Goal: Information Seeking & Learning: Learn about a topic

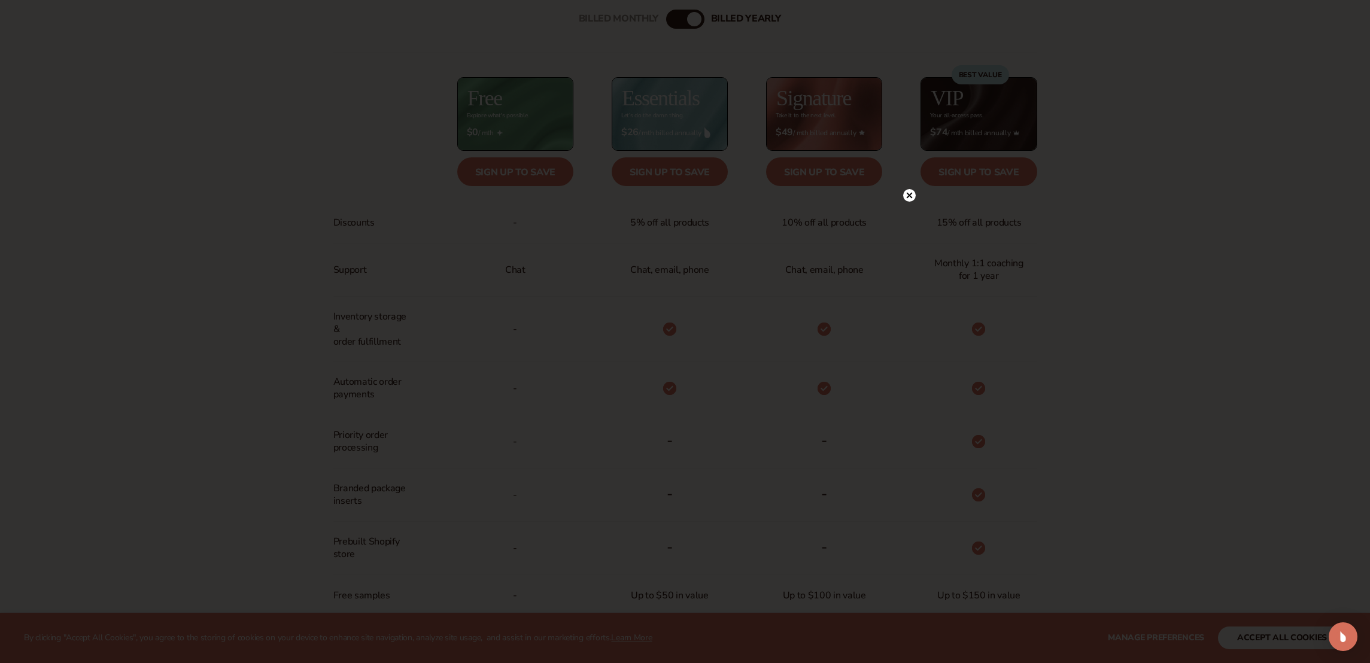
scroll to position [656, 0]
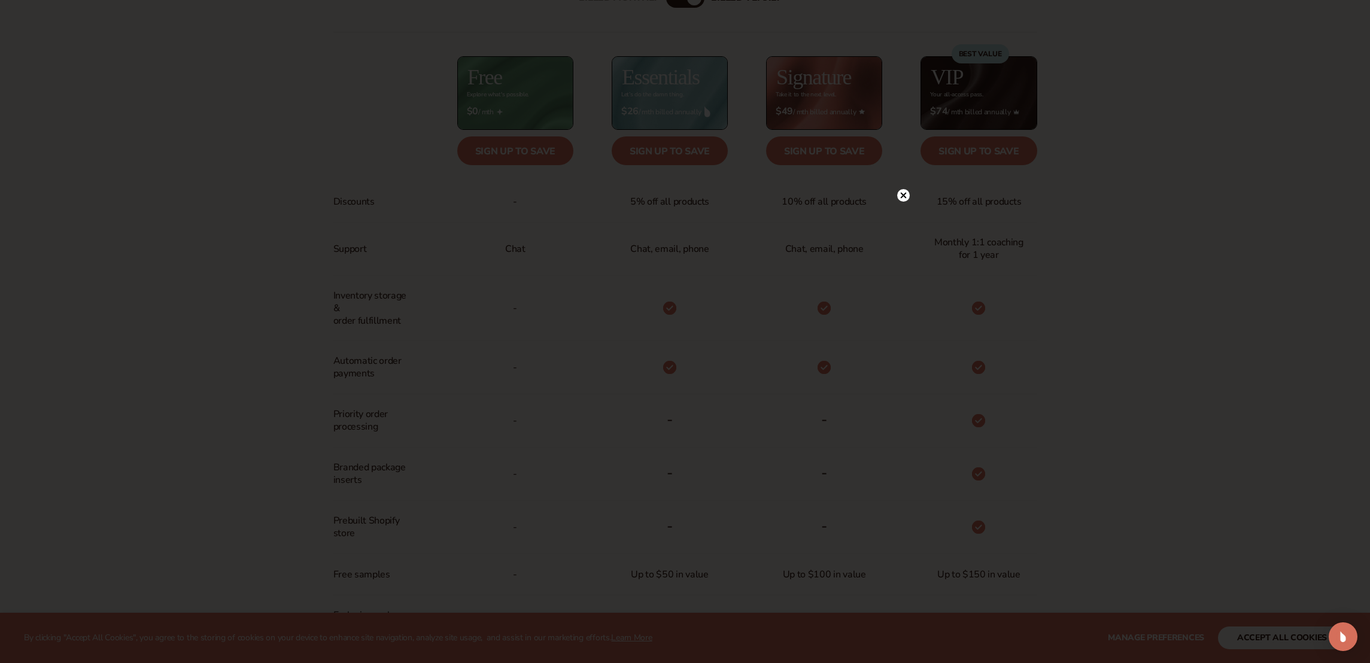
click at [906, 194] on circle at bounding box center [903, 195] width 13 height 13
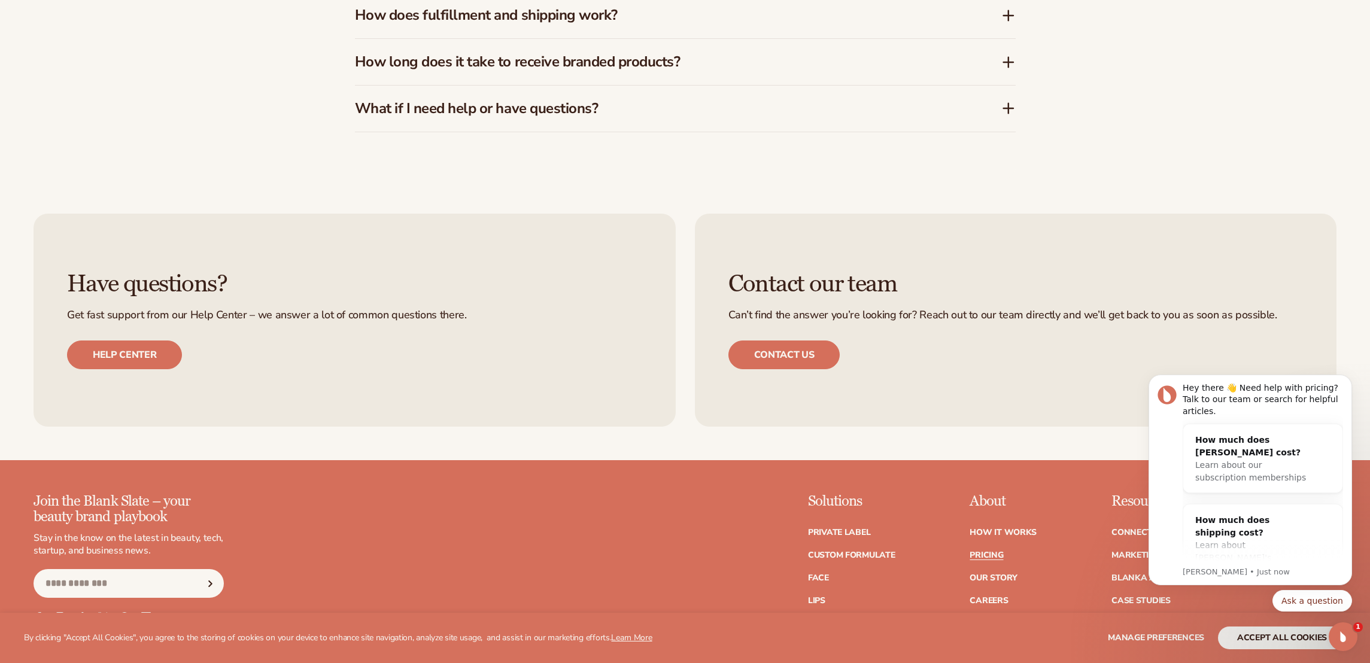
scroll to position [2038, 0]
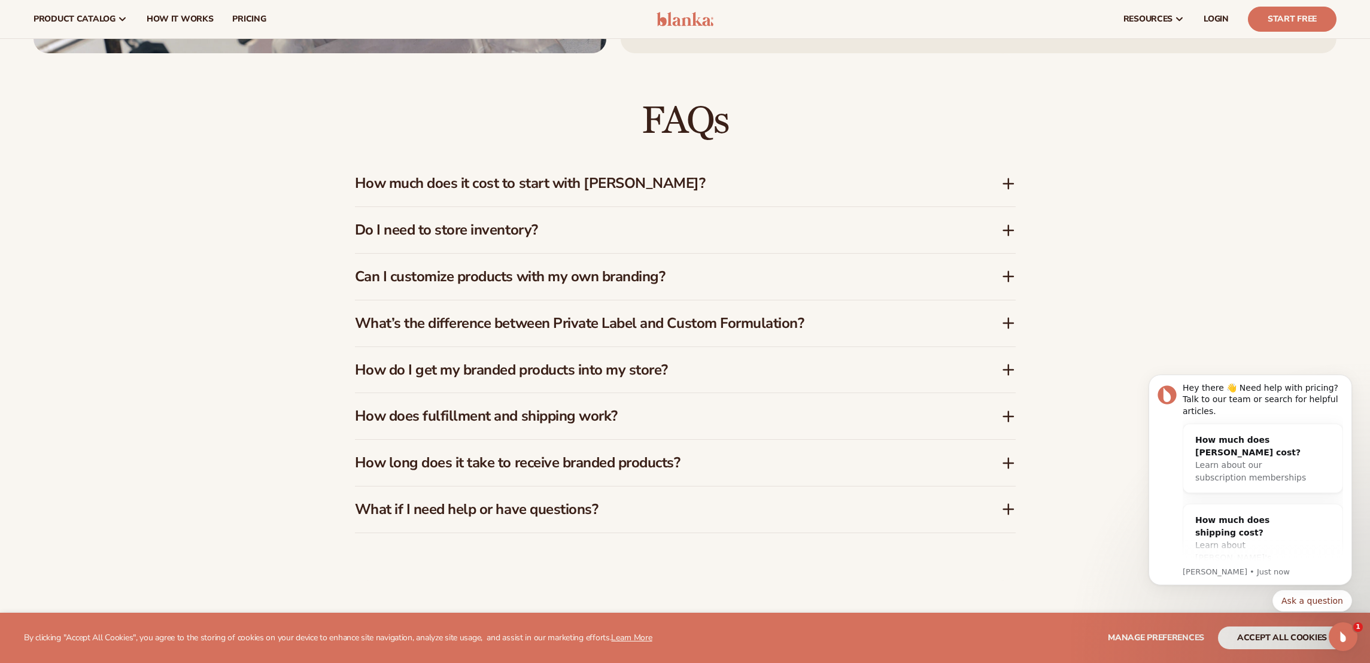
click at [1011, 184] on icon at bounding box center [1008, 184] width 14 height 14
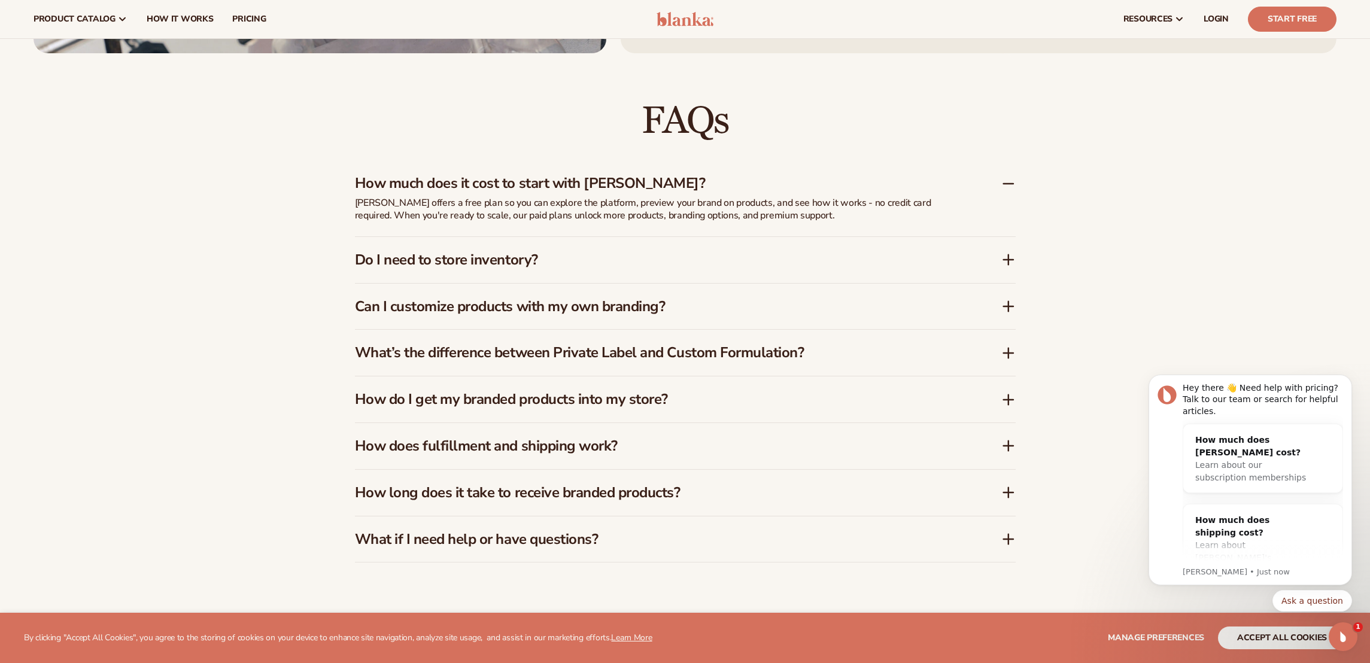
click at [1009, 400] on icon at bounding box center [1008, 399] width 14 height 14
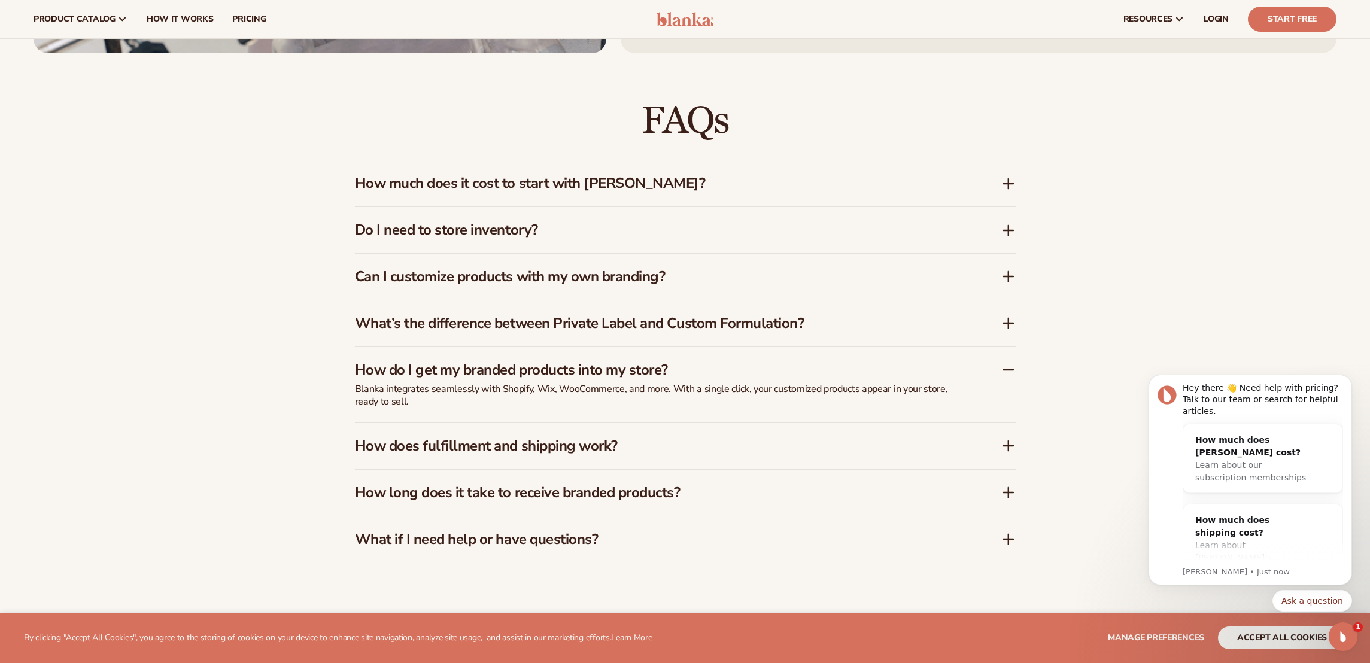
click at [978, 445] on div "How does fulfillment and shipping work?" at bounding box center [678, 445] width 646 height 17
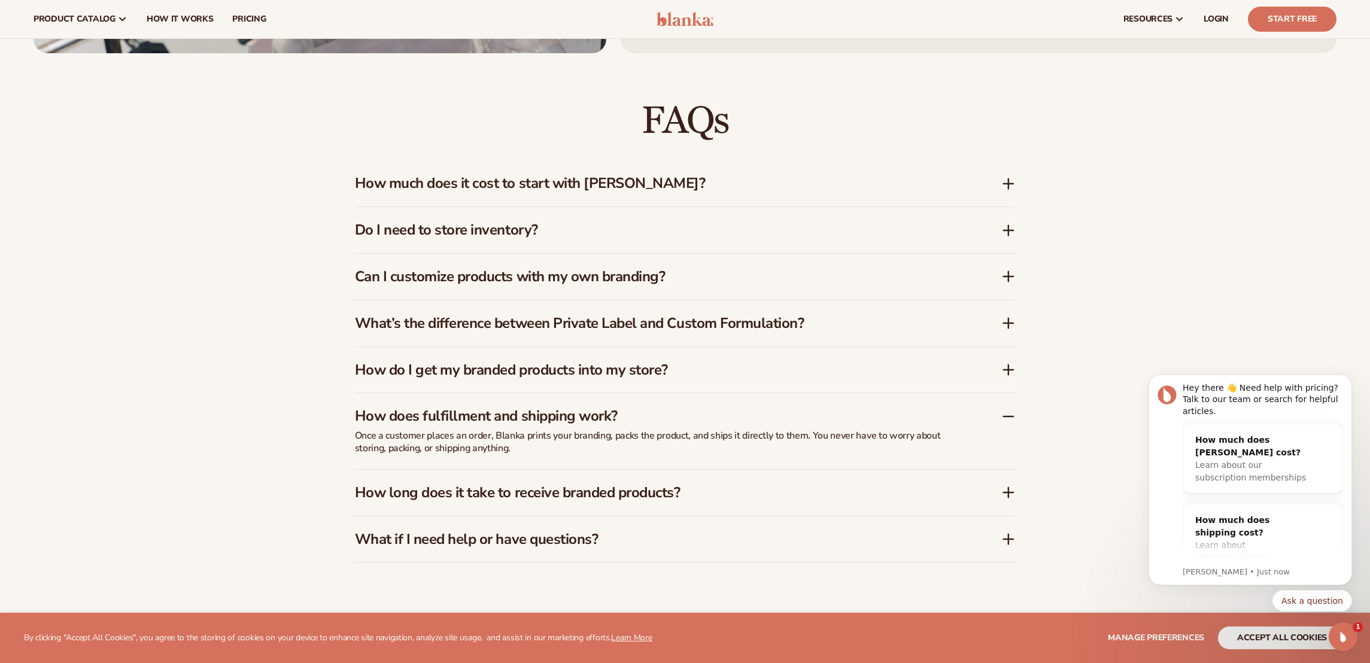
click at [750, 490] on h3 "How long does it take to receive branded products?" at bounding box center [660, 492] width 610 height 17
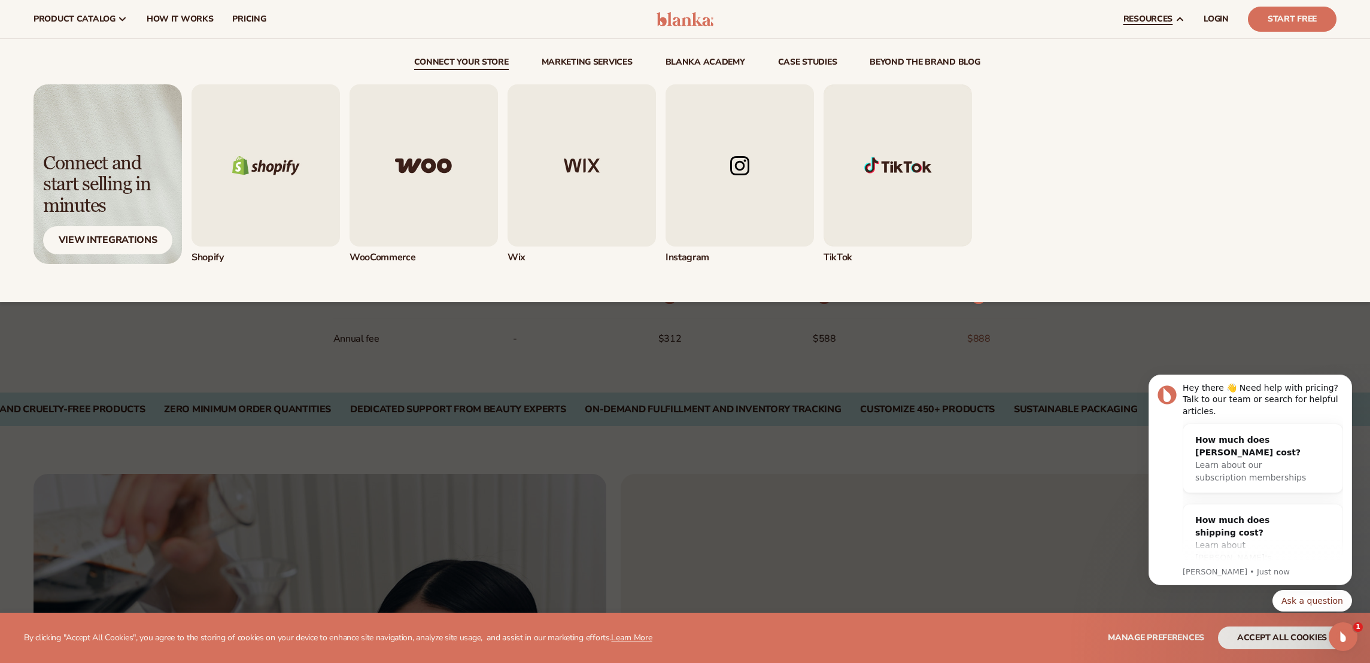
scroll to position [974, 0]
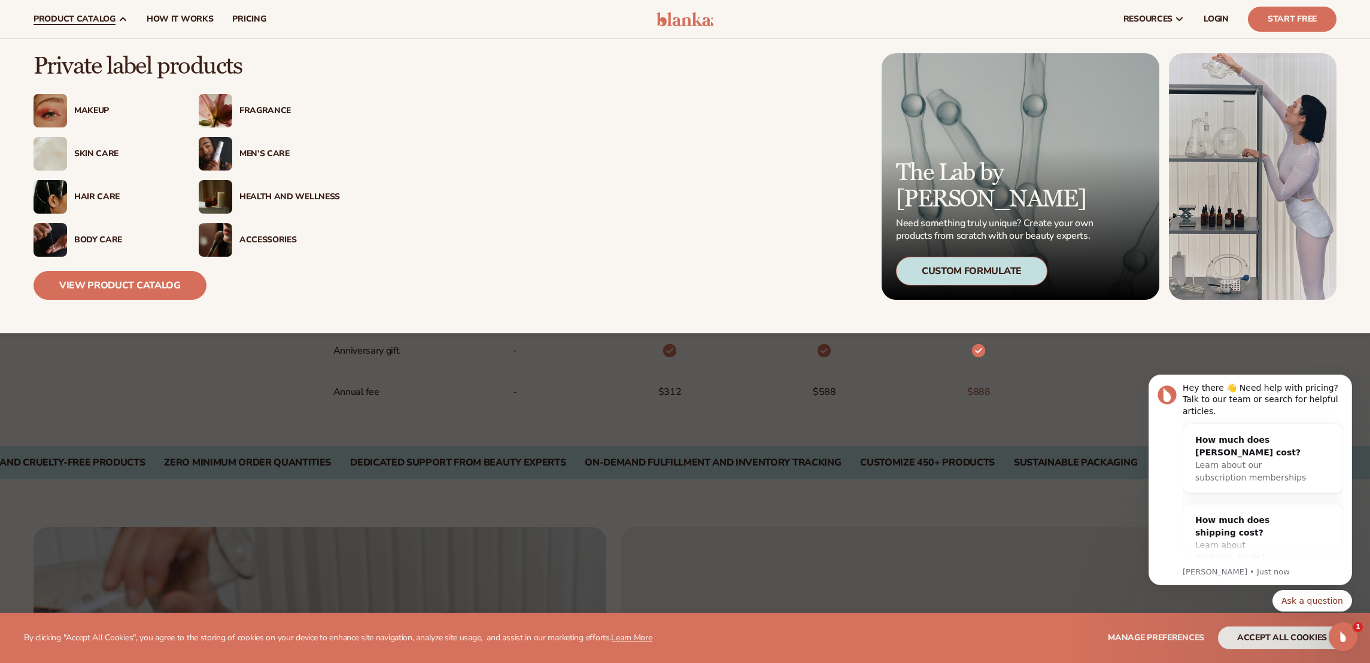
click at [104, 151] on div "Skin Care" at bounding box center [124, 154] width 101 height 10
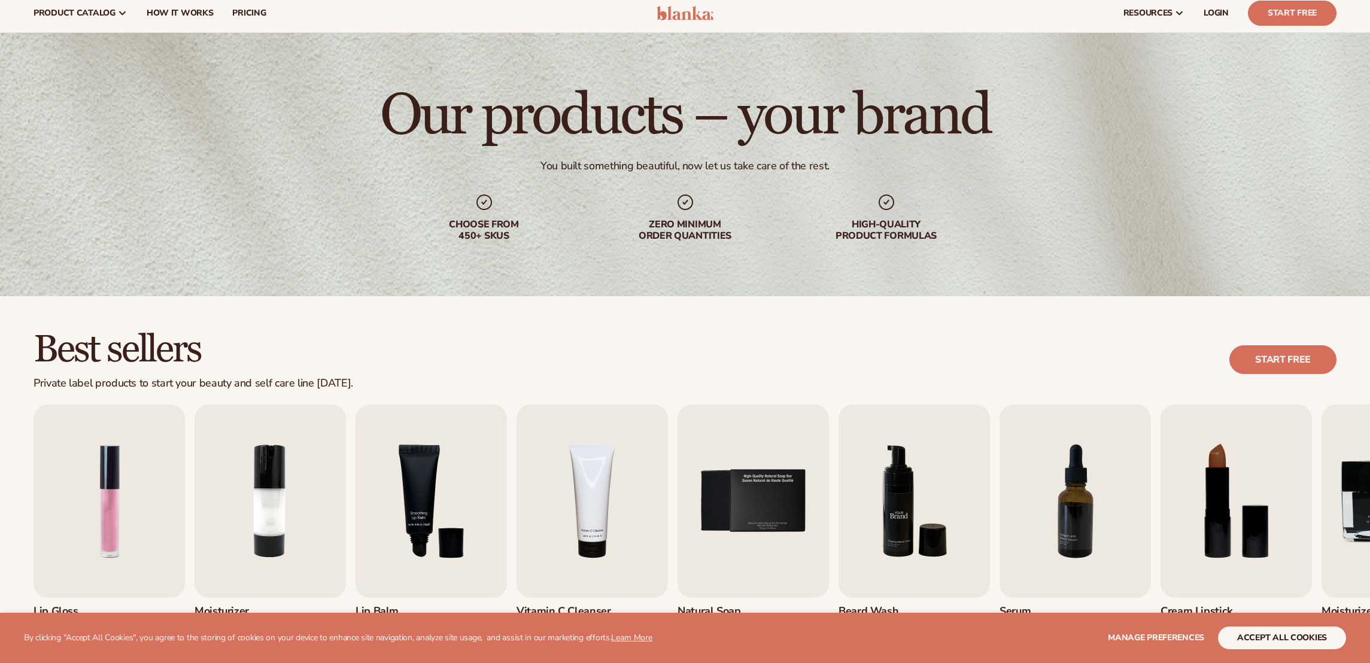
scroll to position [25, 0]
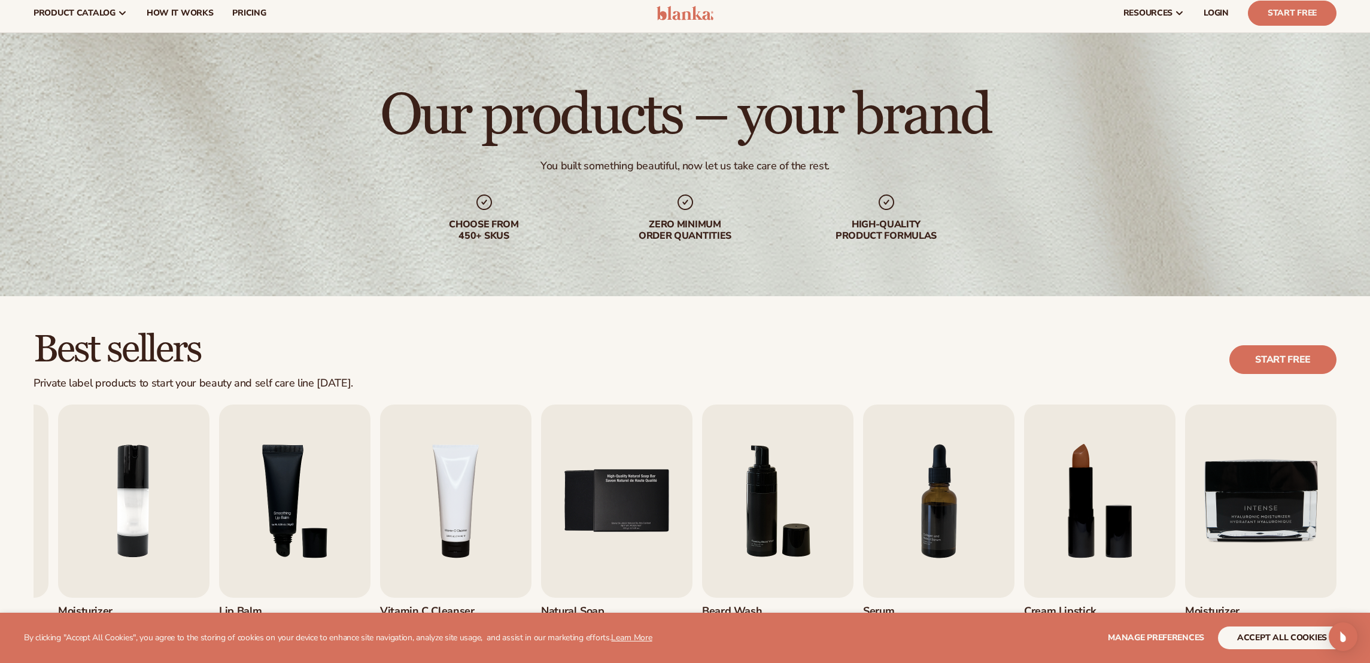
drag, startPoint x: 516, startPoint y: 310, endPoint x: 503, endPoint y: 351, distance: 43.2
click at [507, 350] on div "Best sellers Private label products to start your beauty and self care line [DA…" at bounding box center [685, 515] width 1370 height 438
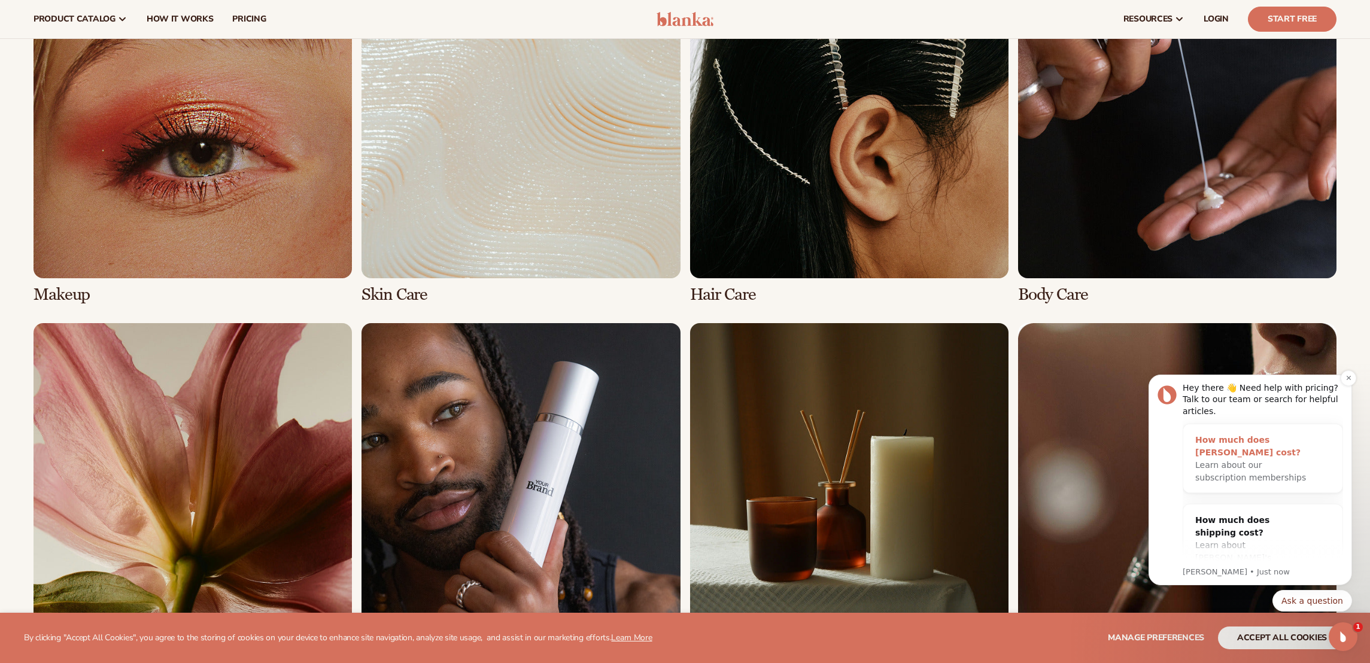
scroll to position [565, 0]
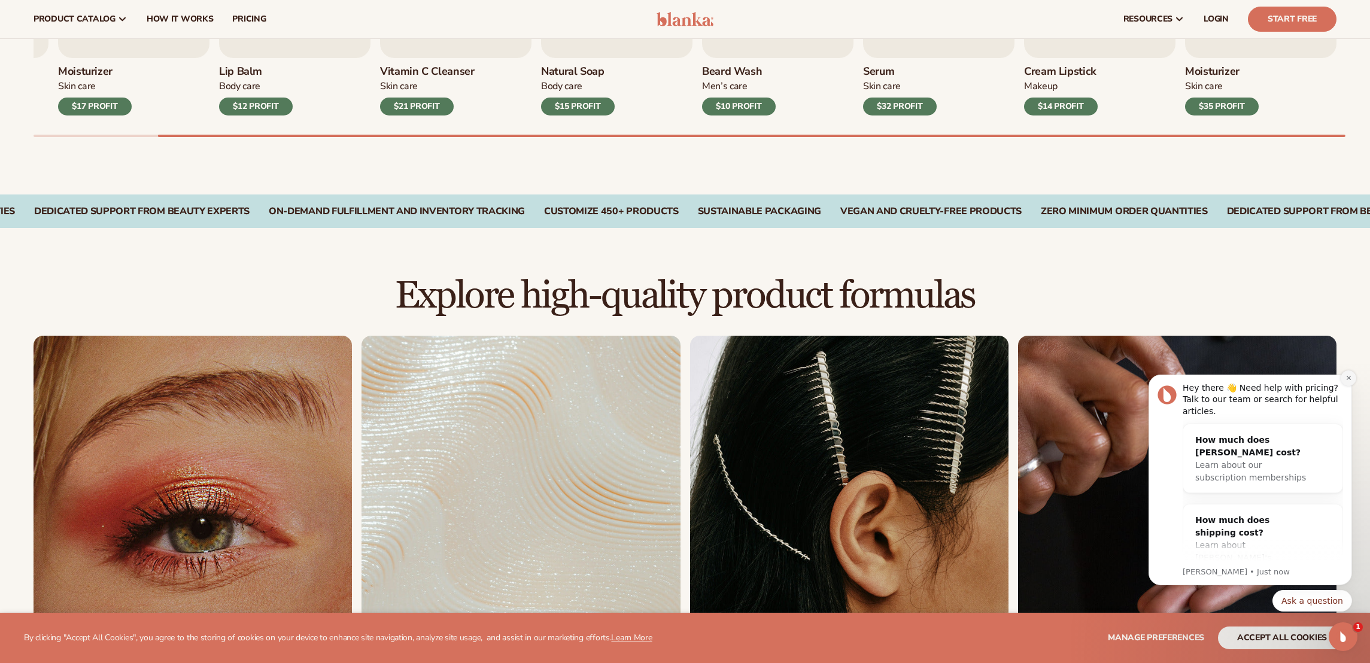
click at [1346, 378] on icon "Dismiss notification" at bounding box center [1348, 378] width 7 height 7
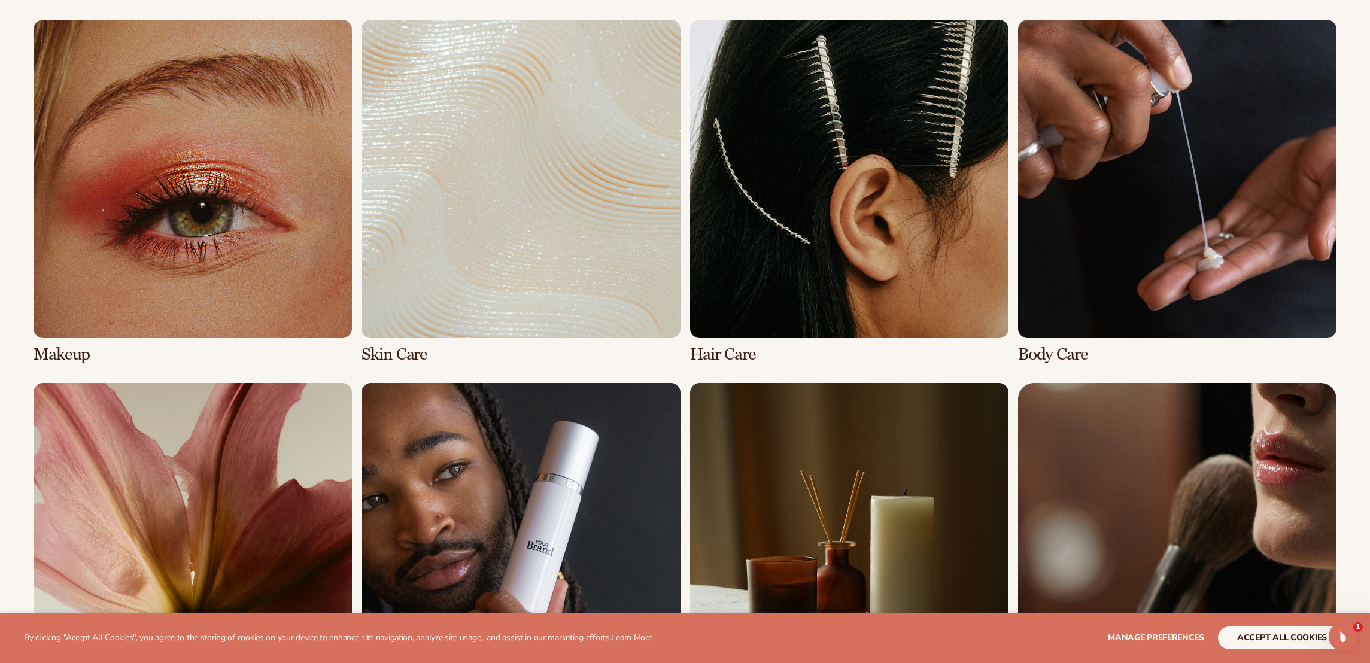
scroll to position [899, 0]
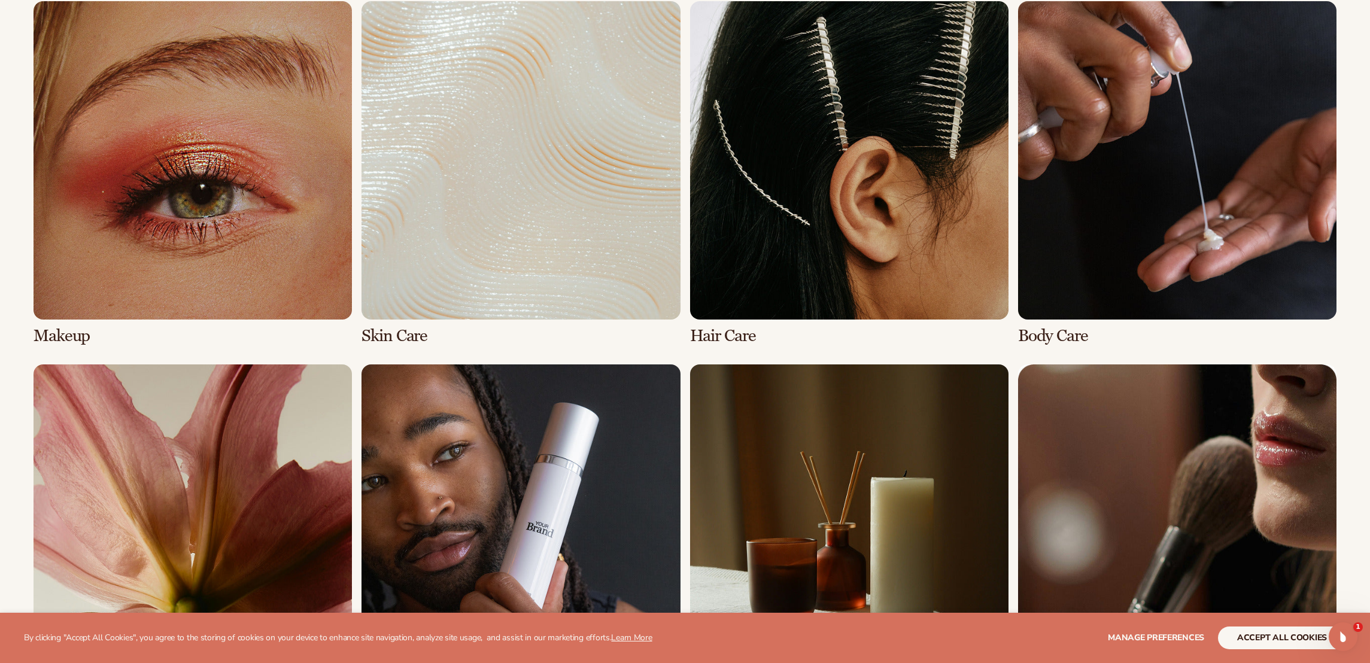
click at [439, 234] on link "2 / 8" at bounding box center [520, 173] width 318 height 344
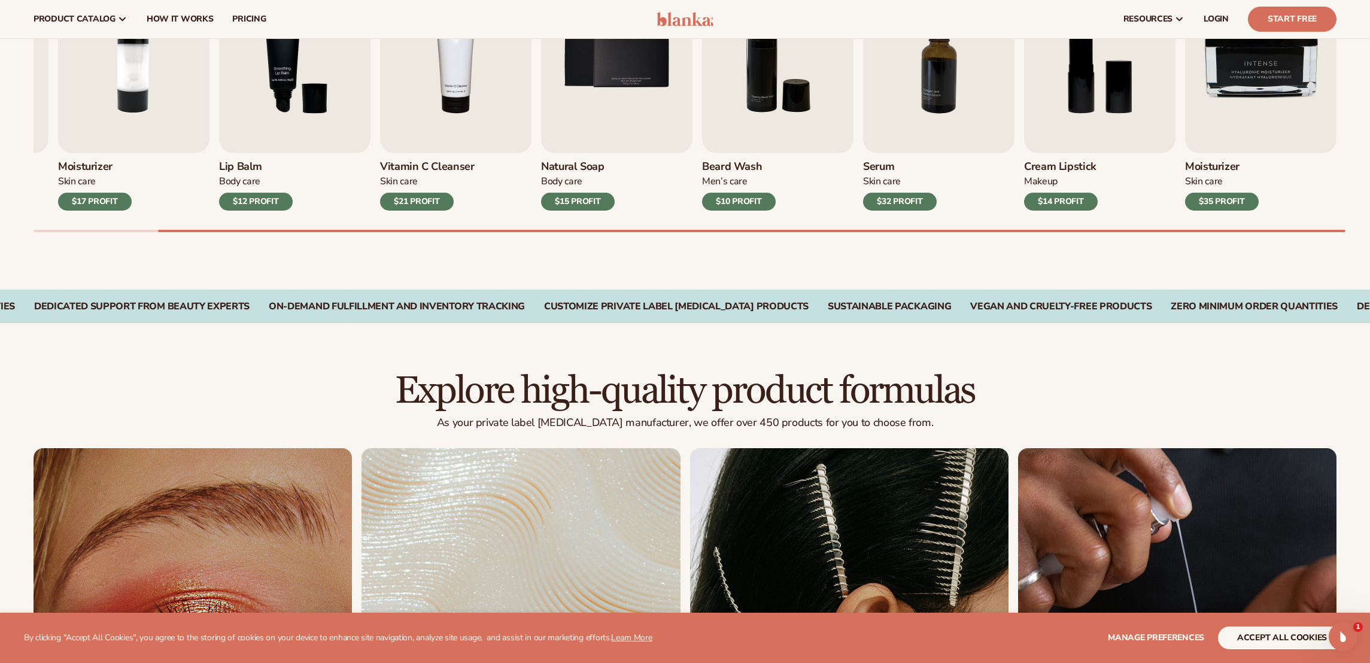
scroll to position [315, 0]
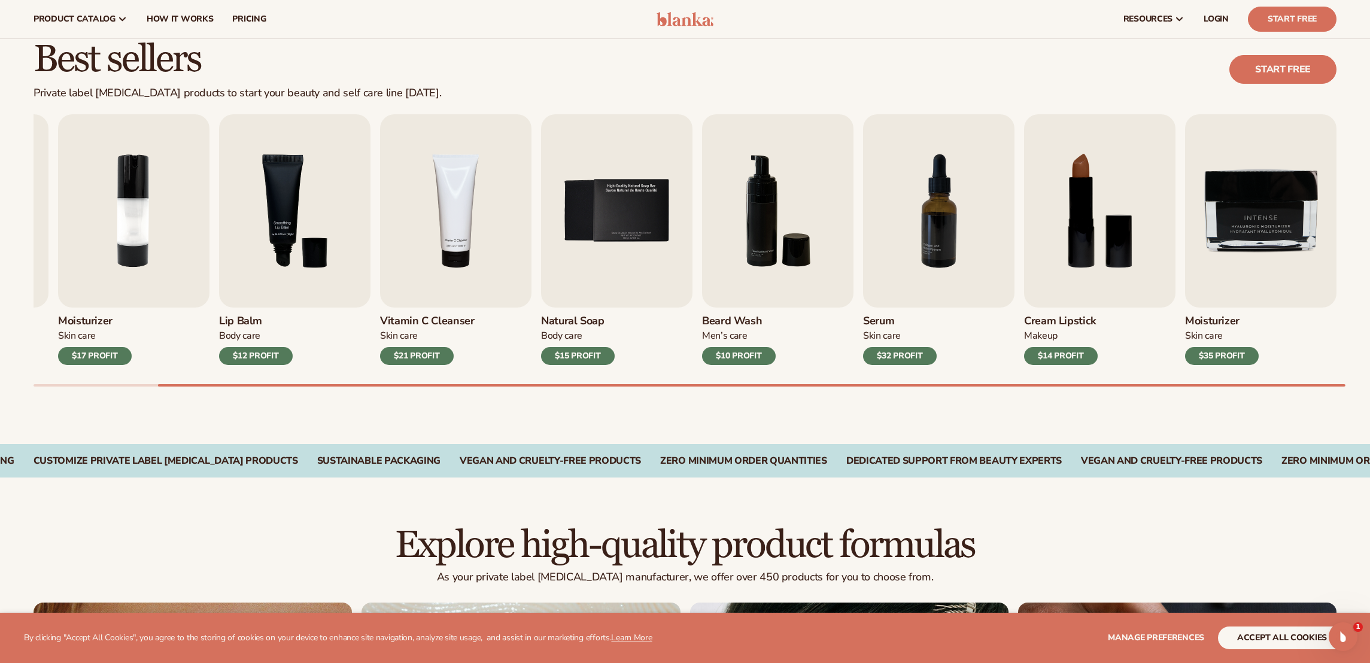
click at [664, 308] on div "Natural Soap Body Care $15 PROFIT" at bounding box center [616, 336] width 151 height 57
click at [655, 298] on img "5 / 9" at bounding box center [616, 210] width 151 height 193
click at [556, 317] on h3 "Natural Soap" at bounding box center [578, 321] width 74 height 13
click at [614, 278] on img "5 / 9" at bounding box center [616, 210] width 151 height 193
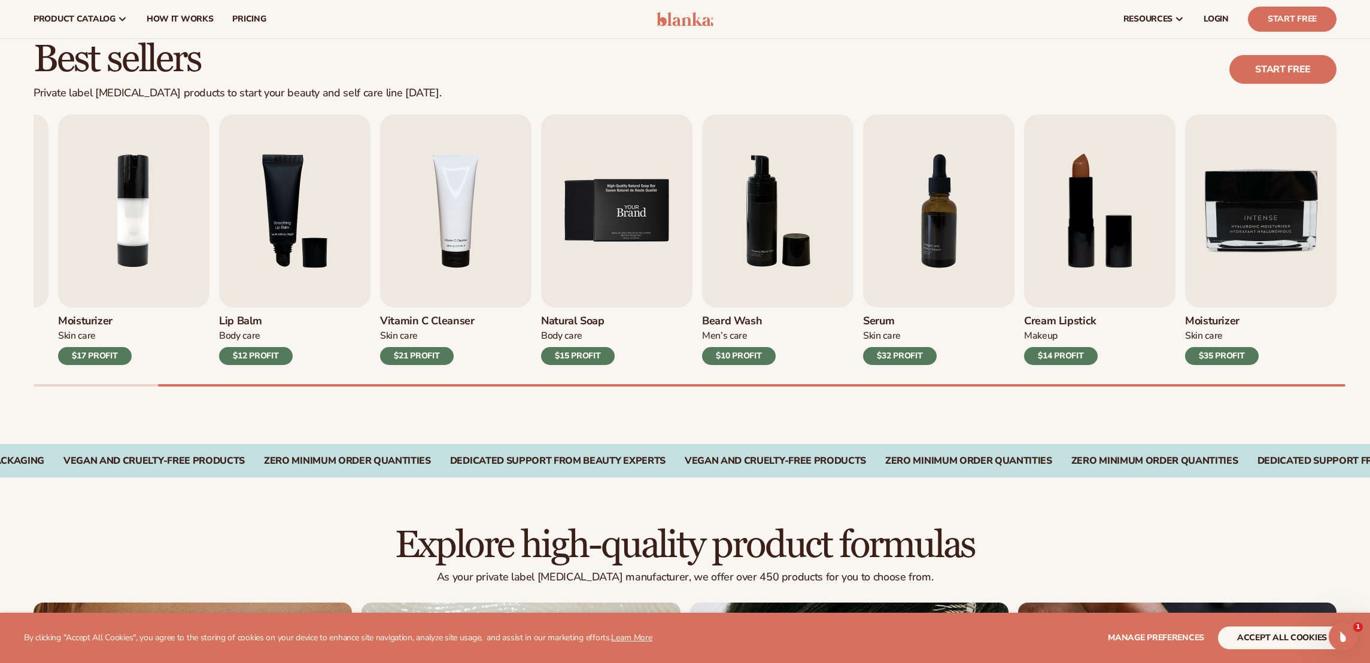
click at [597, 218] on img "5 / 9" at bounding box center [616, 210] width 151 height 193
click at [446, 212] on img "4 / 9" at bounding box center [455, 210] width 151 height 193
click at [617, 205] on img "5 / 9" at bounding box center [616, 210] width 151 height 193
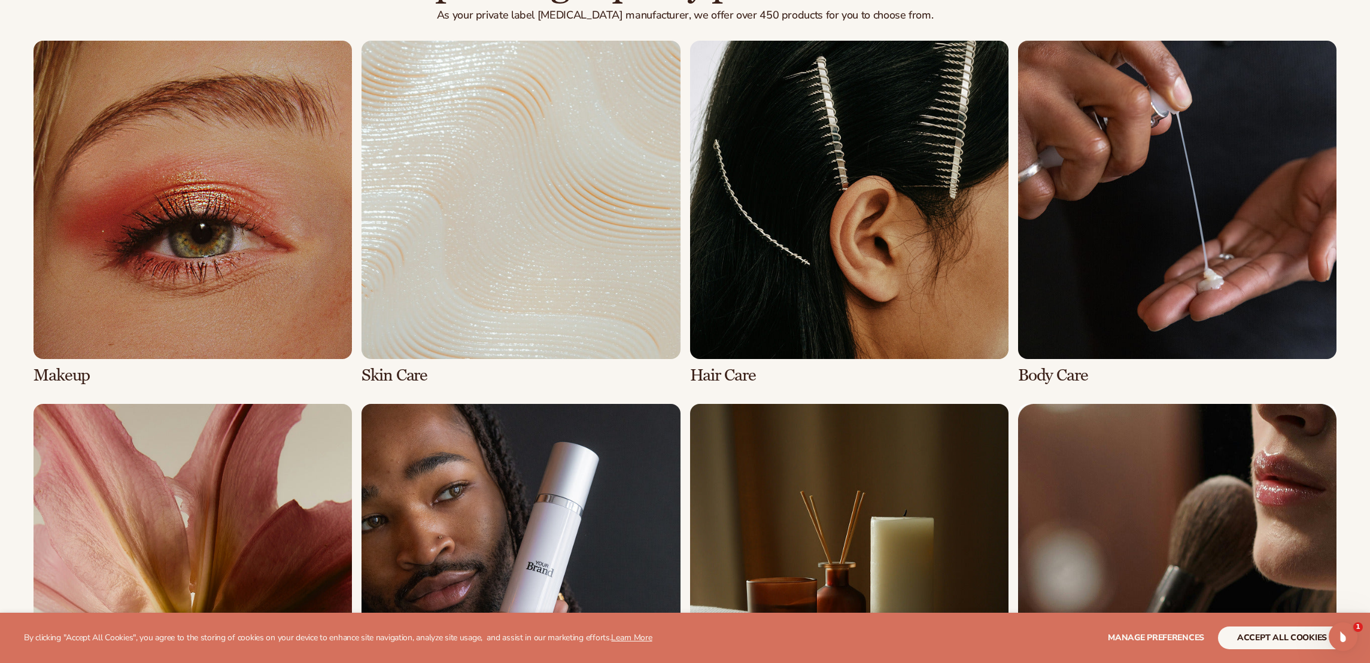
scroll to position [1048, 0]
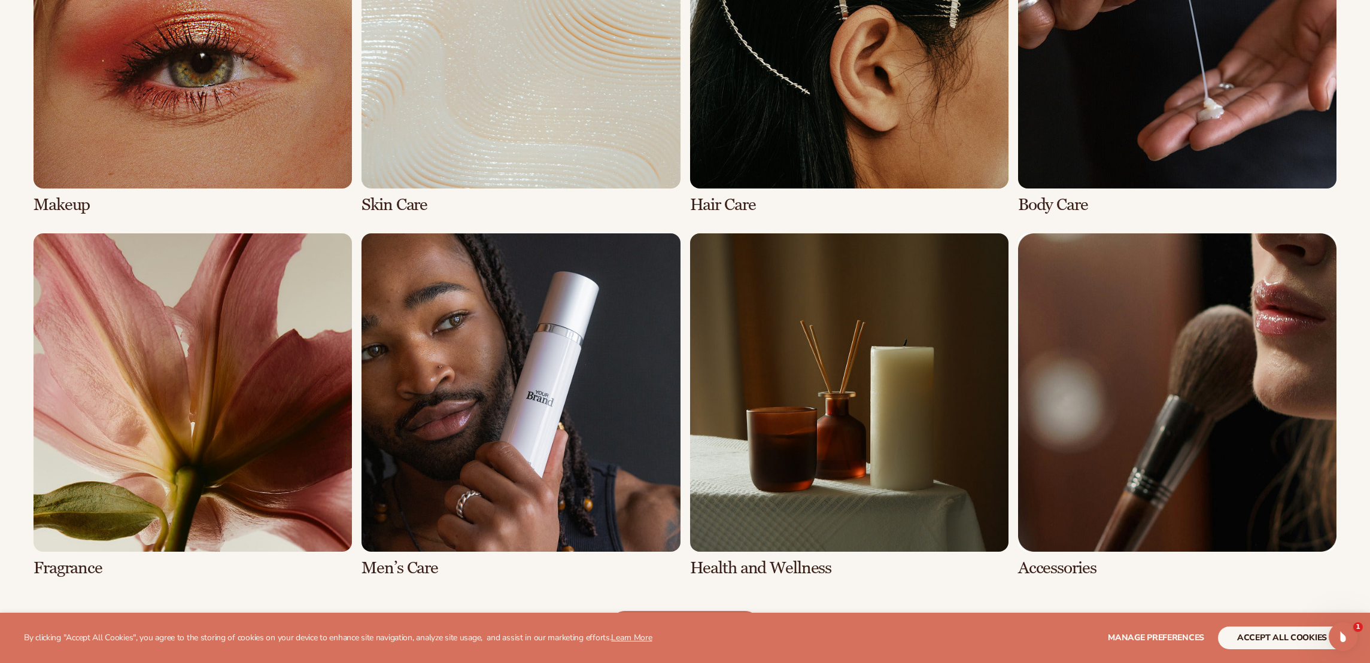
click at [303, 367] on link "5 / 8" at bounding box center [193, 405] width 318 height 344
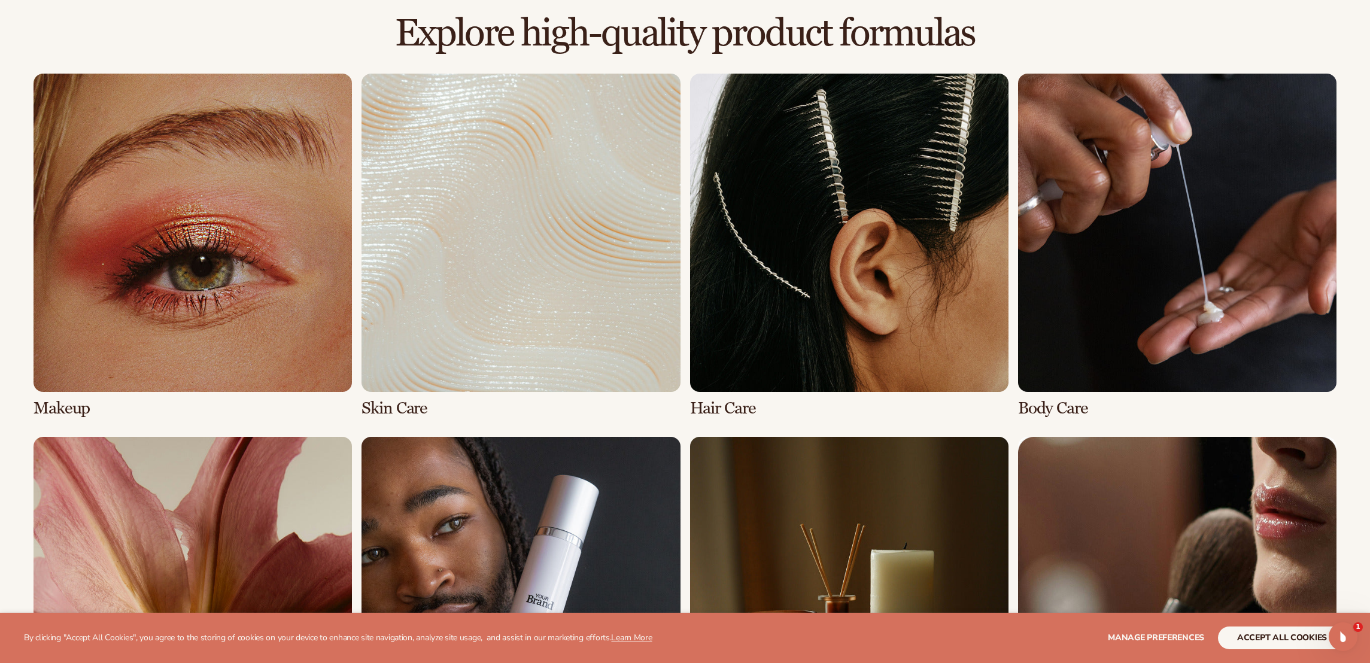
scroll to position [903, 0]
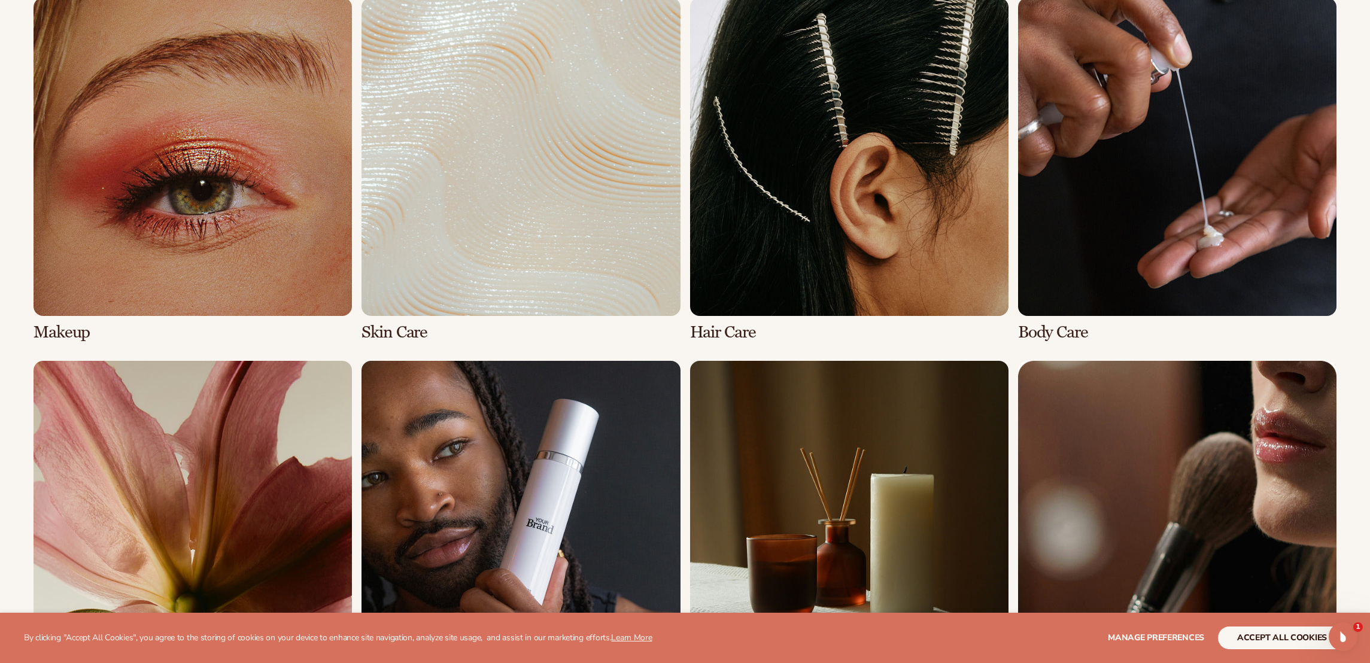
click at [474, 198] on link "2 / 8" at bounding box center [520, 170] width 318 height 344
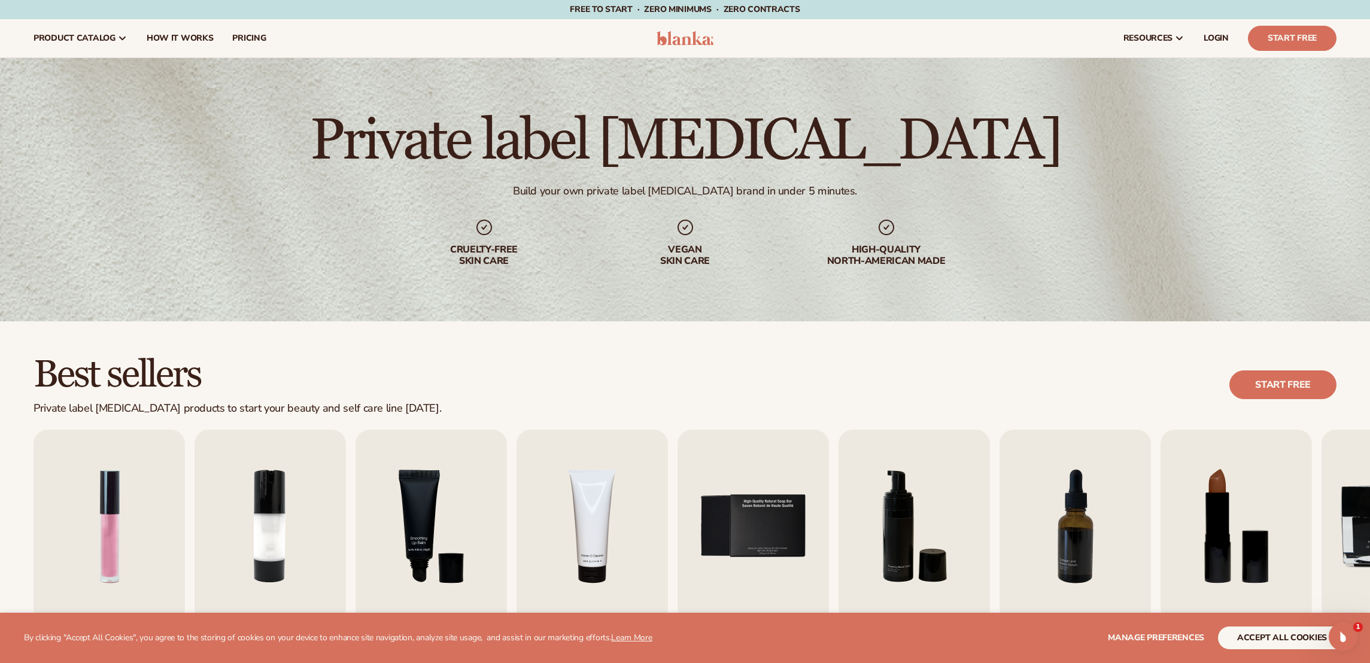
scroll to position [103, 0]
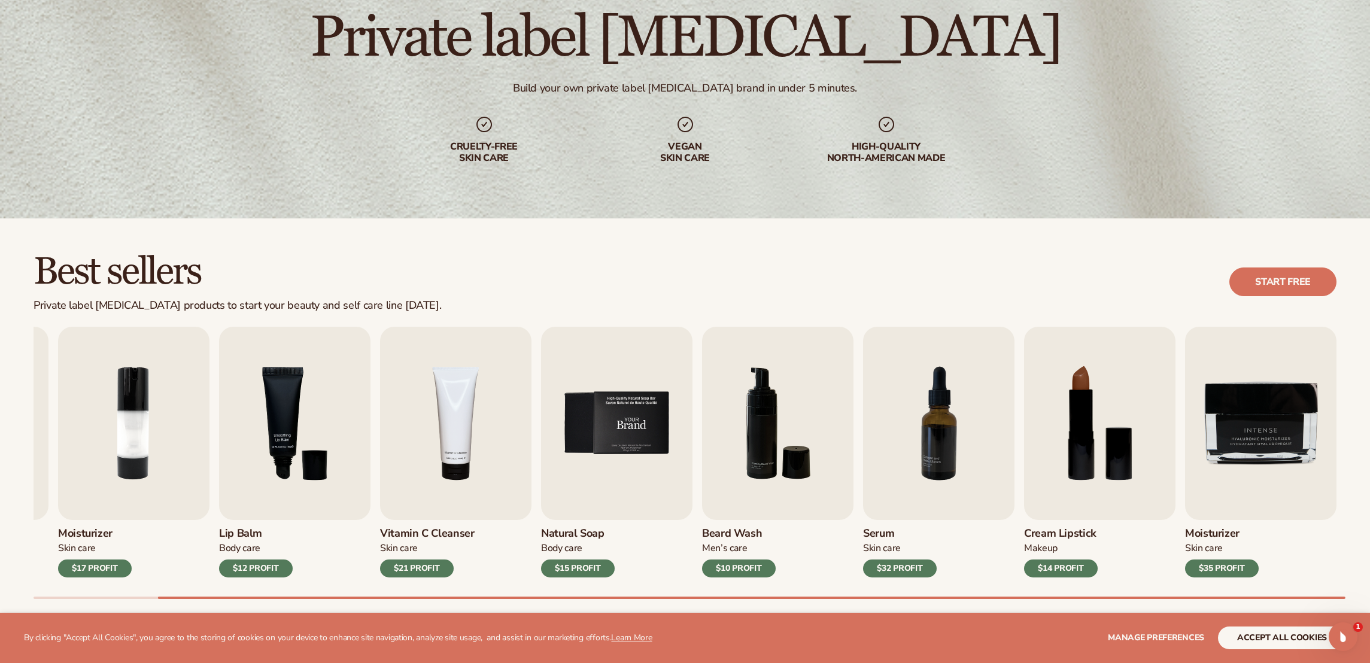
click at [680, 454] on img "5 / 9" at bounding box center [616, 423] width 151 height 193
click at [658, 452] on img "5 / 9" at bounding box center [616, 423] width 151 height 193
click at [1273, 274] on link "Start free" at bounding box center [1282, 281] width 107 height 29
